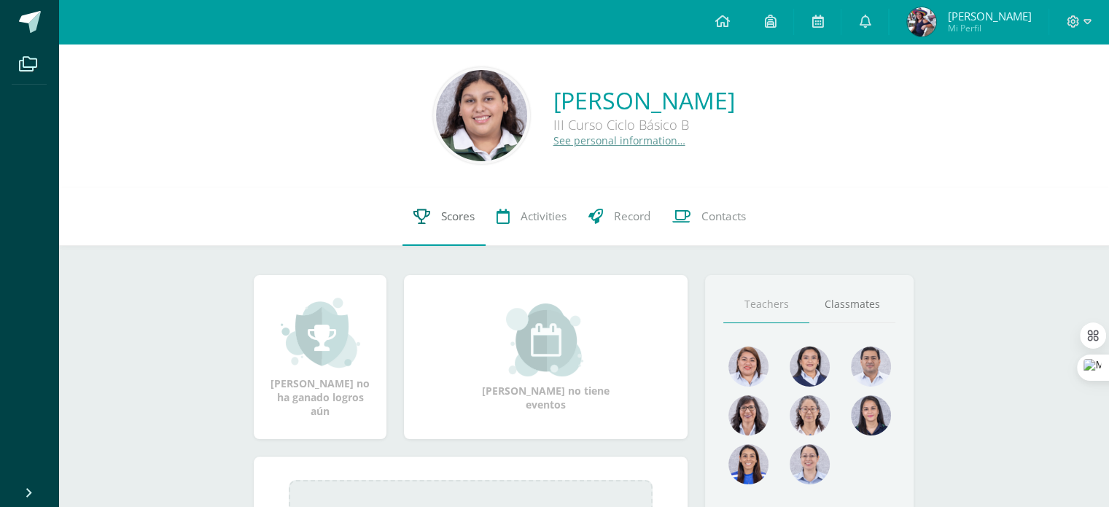
click at [425, 224] on link "Scores" at bounding box center [443, 216] width 83 height 58
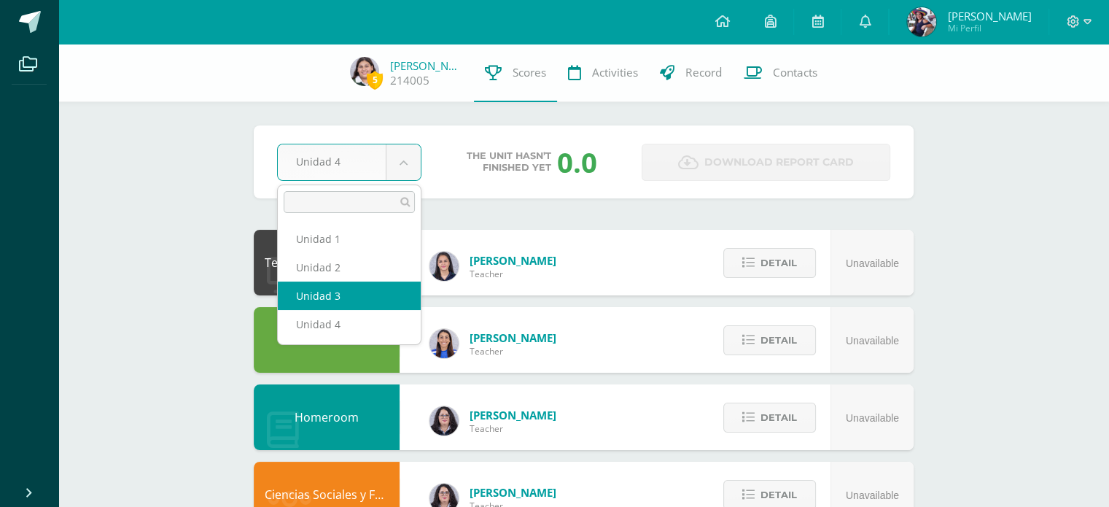
select select "Unidad 3"
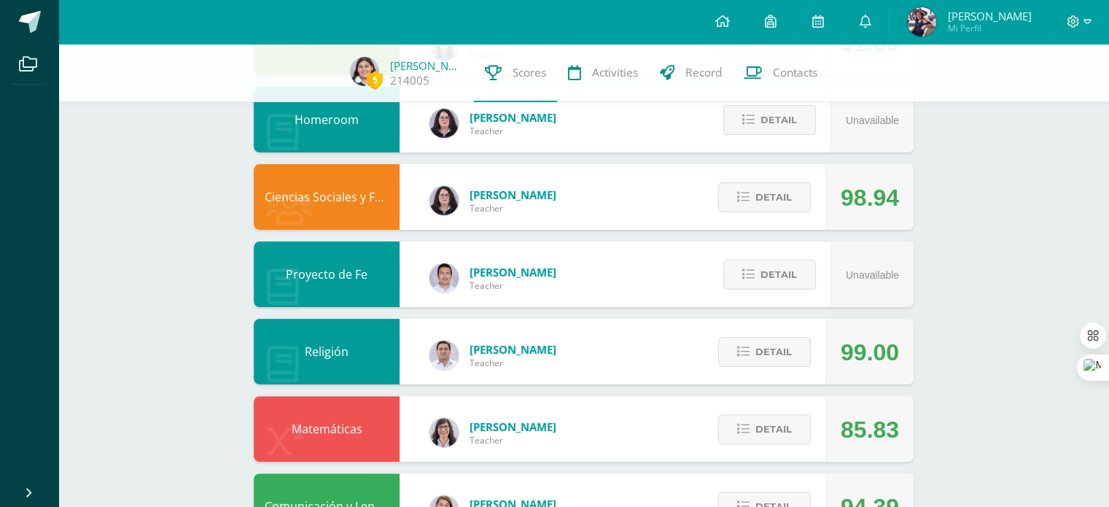
scroll to position [426, 0]
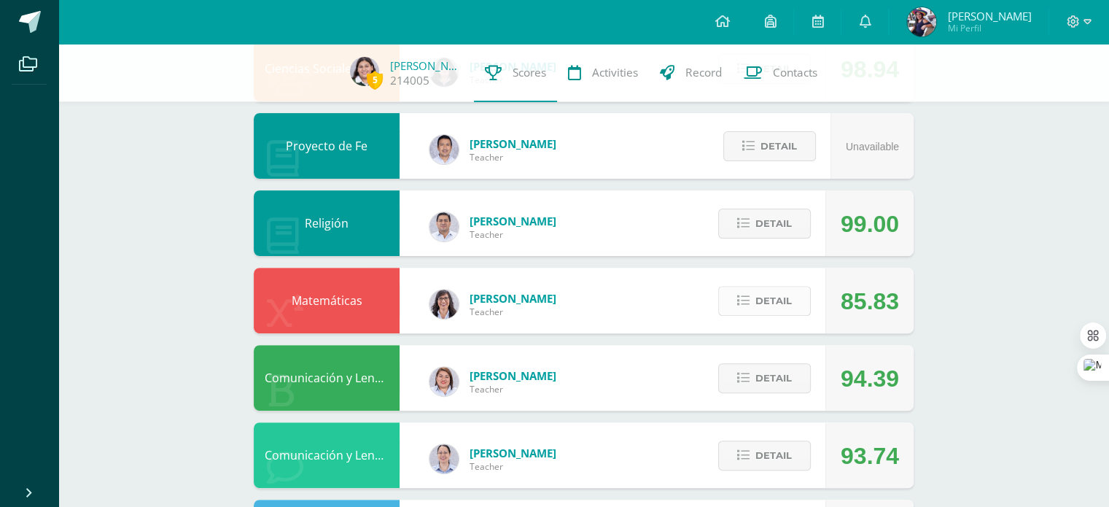
click at [747, 298] on icon at bounding box center [743, 300] width 12 height 12
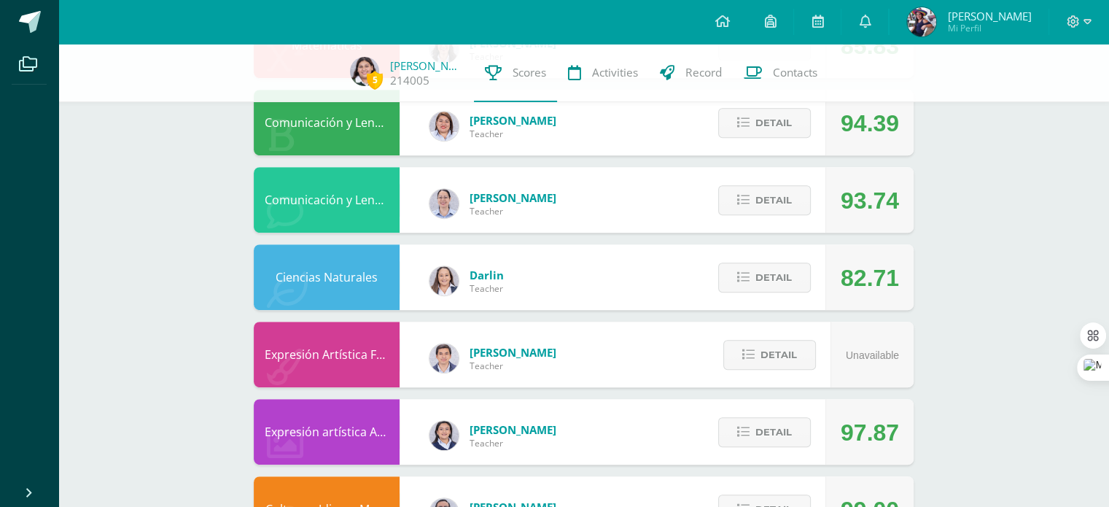
scroll to position [672, 0]
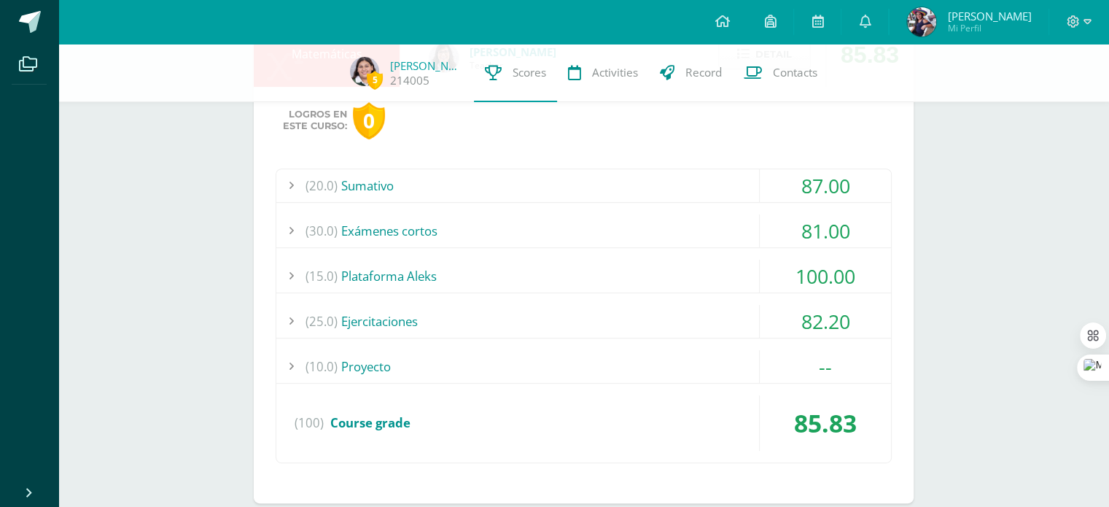
click at [784, 190] on div "87.00" at bounding box center [824, 185] width 131 height 33
